Goal: Check status

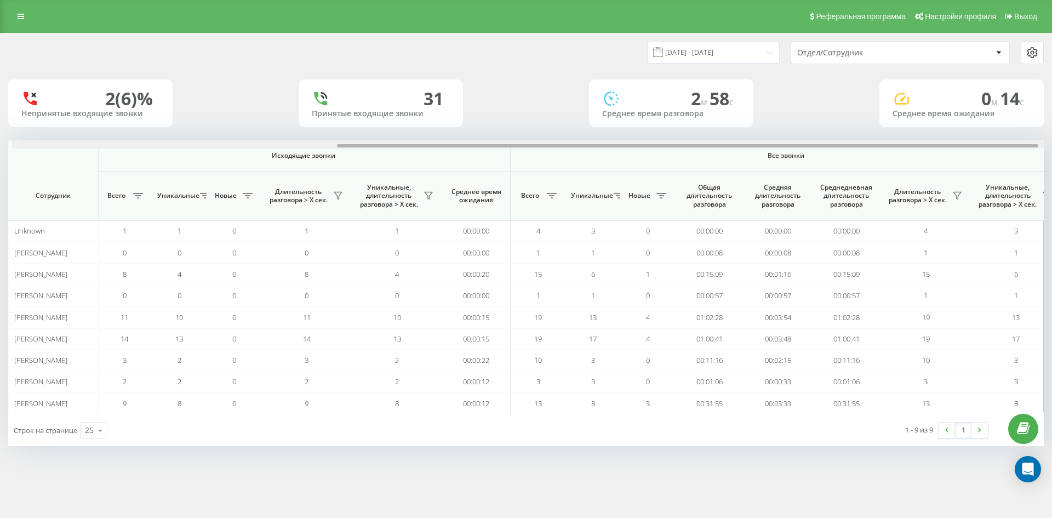
scroll to position [0, 493]
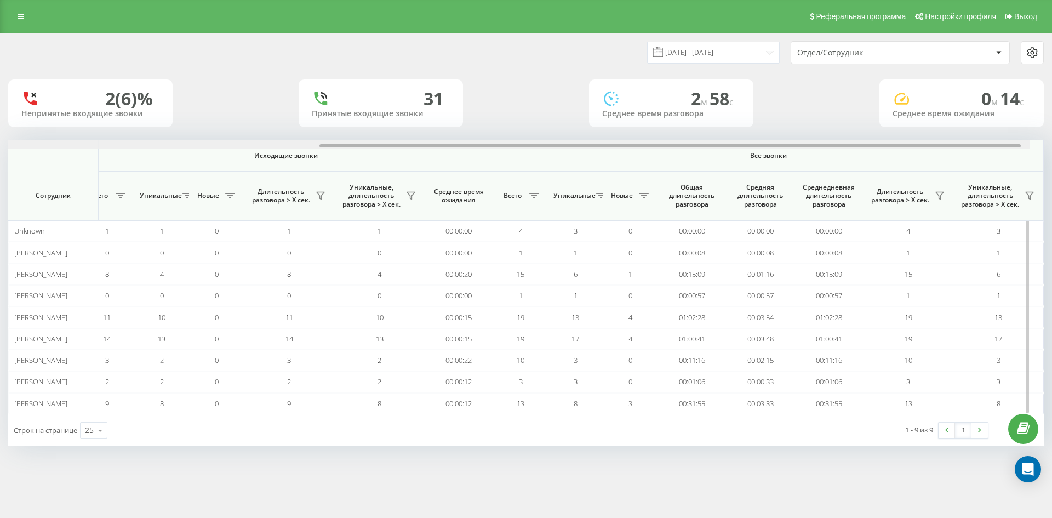
drag, startPoint x: 834, startPoint y: 146, endPoint x: 849, endPoint y: 147, distance: 14.9
click at [849, 147] on div at bounding box center [669, 145] width 701 height 3
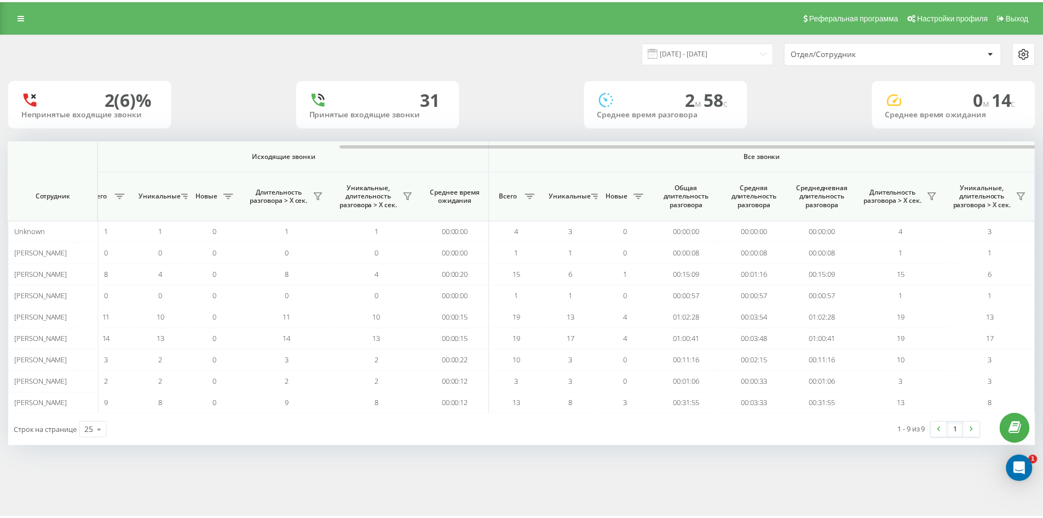
scroll to position [0, 0]
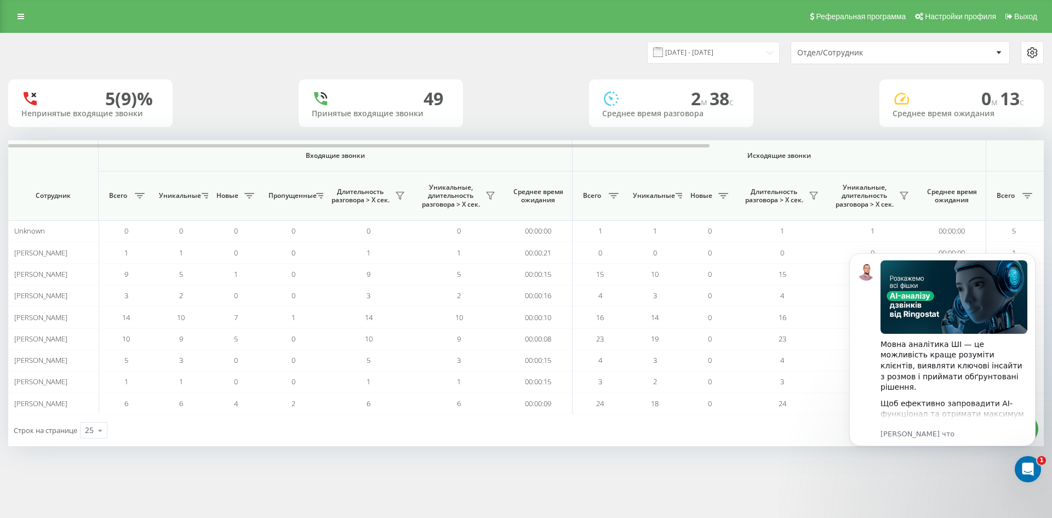
click at [805, 467] on div "20.08.2025 - 20.08.2025 Отдел/Сотрудник 5 (9)% Непринятые входящие звонки 49 Пр…" at bounding box center [526, 250] width 1052 height 435
click at [1032, 254] on icon "Dismiss notification" at bounding box center [1032, 256] width 6 height 6
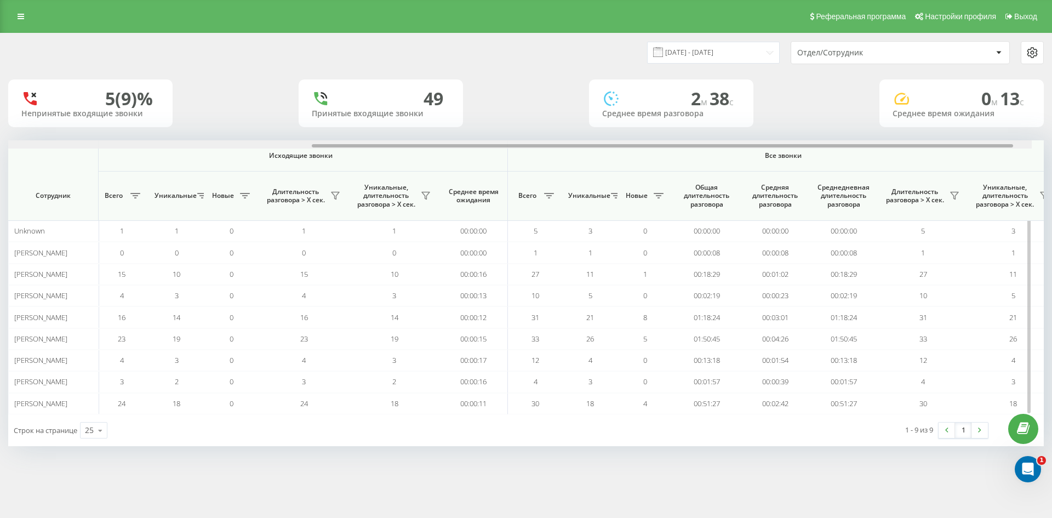
scroll to position [0, 493]
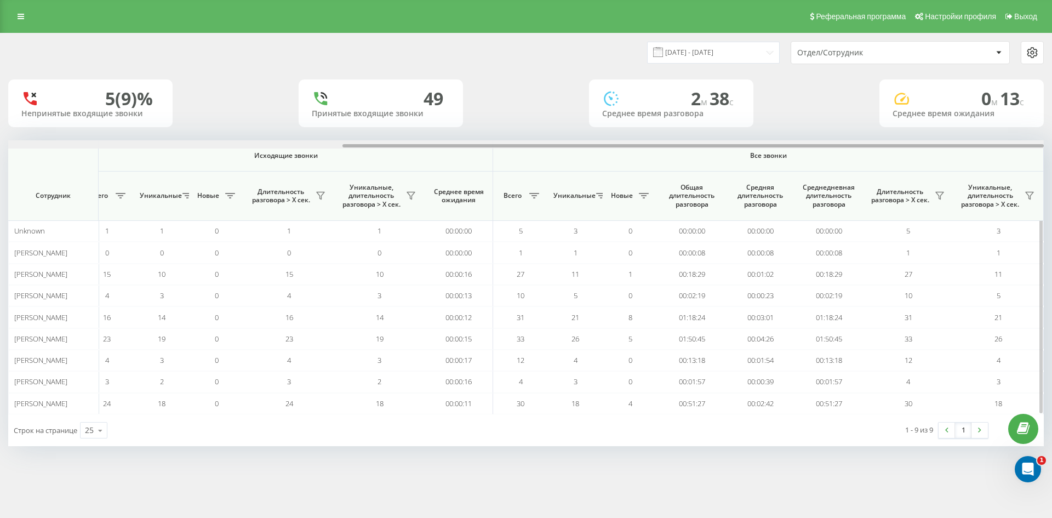
drag, startPoint x: 590, startPoint y: 147, endPoint x: 1021, endPoint y: 187, distance: 432.8
click at [1020, 187] on div "Входящие звонки Исходящие звонки Все звонки Сотрудник Всего Уникальные Новые Пр…" at bounding box center [525, 277] width 1035 height 274
click at [845, 475] on div "Реферальная программа Настройки профиля Выход 20.08.2025 - 20.08.2025 Отдел/Сот…" at bounding box center [526, 259] width 1052 height 518
